Goal: Check status: Check status

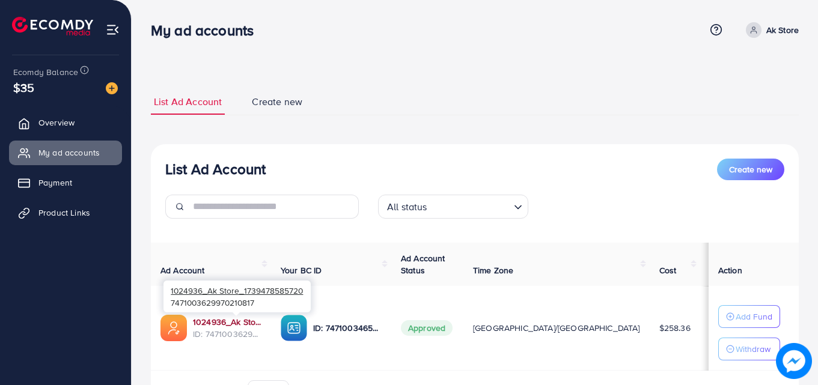
click at [254, 319] on link "1024936_Ak Store_1739478585720" at bounding box center [227, 322] width 68 height 12
